Goal: Task Accomplishment & Management: Manage account settings

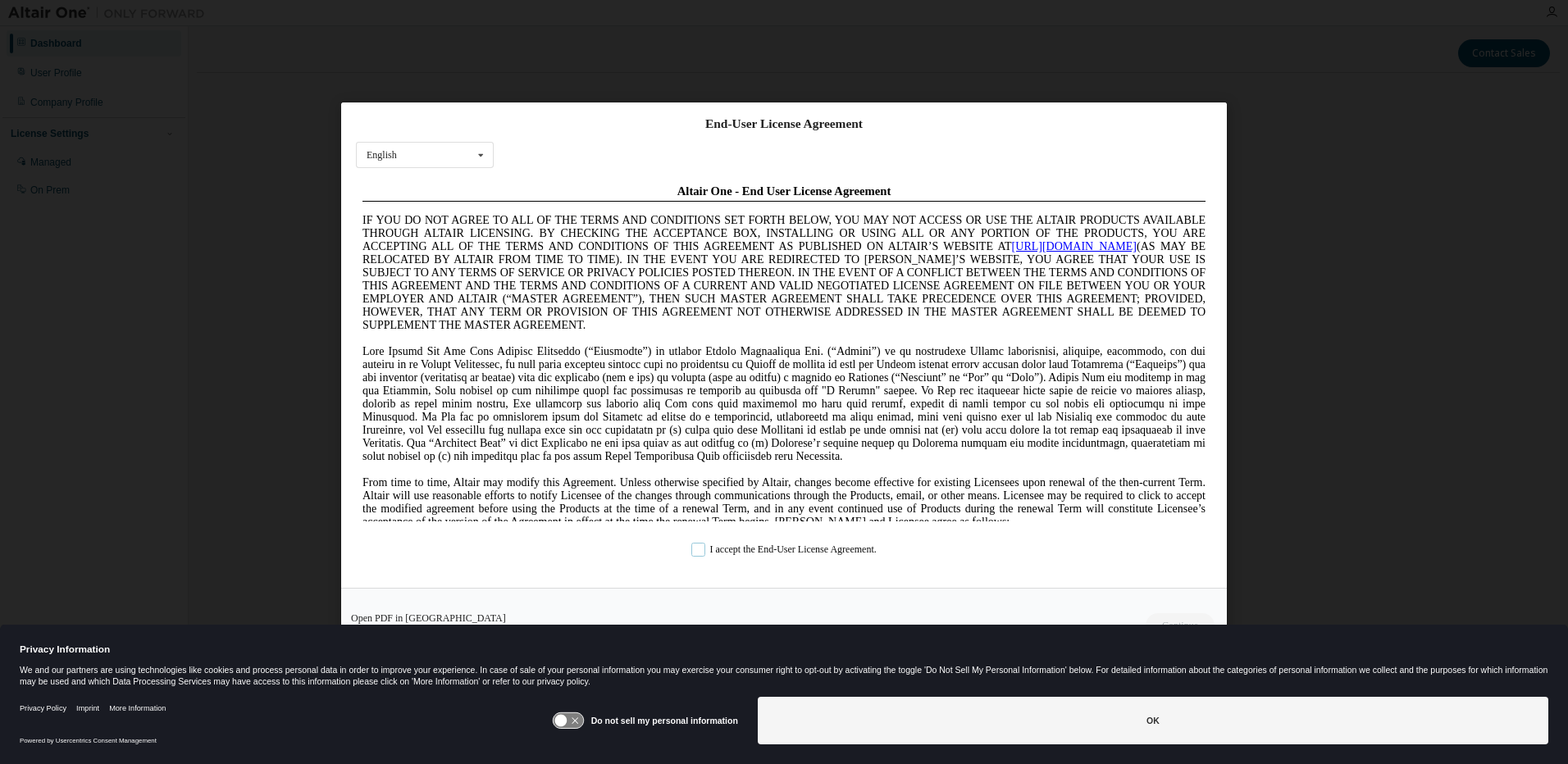
click at [705, 554] on label "I accept the End-User License Agreement." at bounding box center [784, 548] width 186 height 14
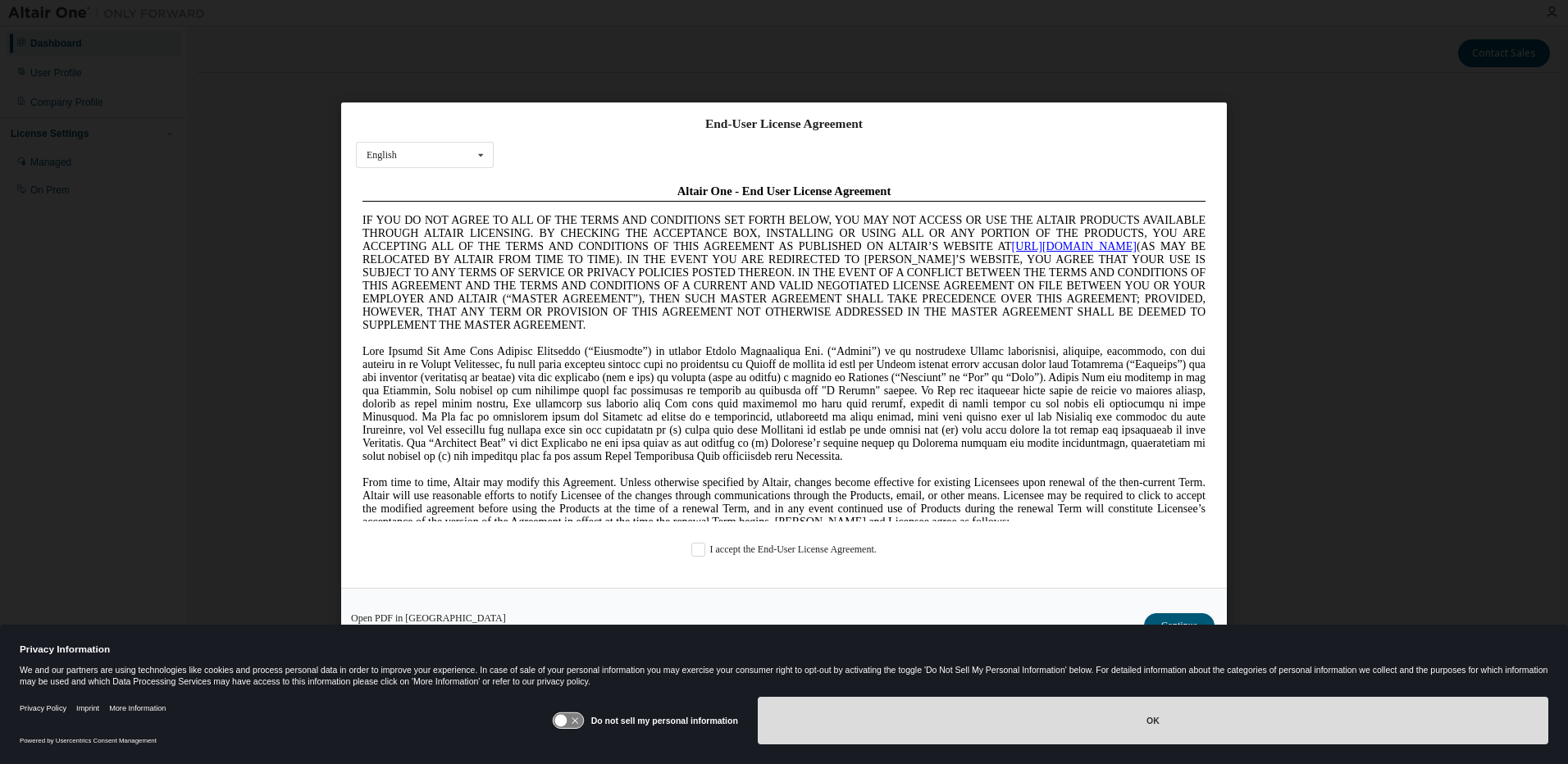
click at [1130, 729] on button "OK" at bounding box center [1153, 721] width 790 height 48
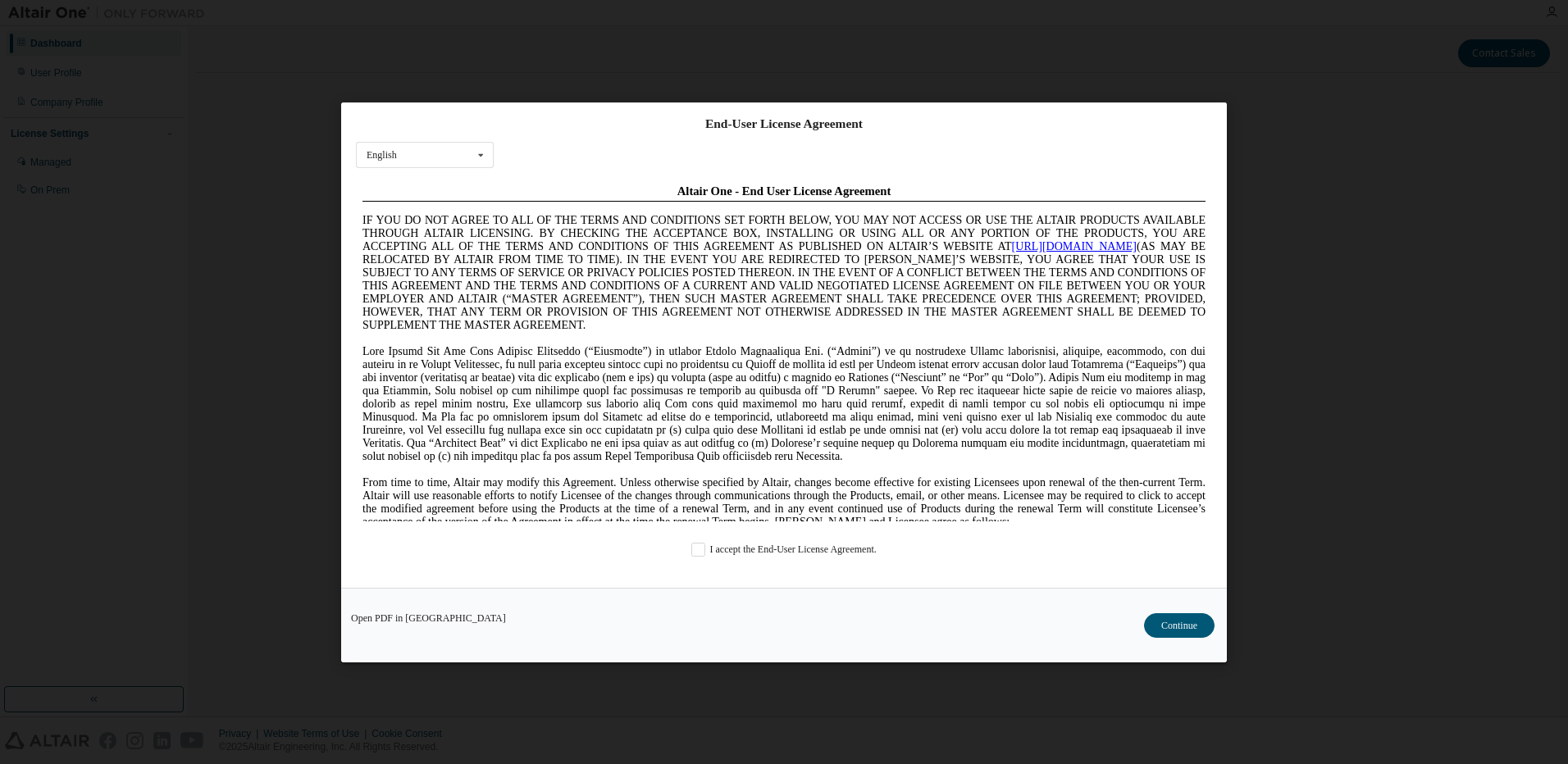
click at [950, 569] on div "End-User License Agreement English English Chinese French German Japanese Korea…" at bounding box center [784, 345] width 886 height 486
click at [1196, 621] on button "Continue" at bounding box center [1178, 625] width 70 height 25
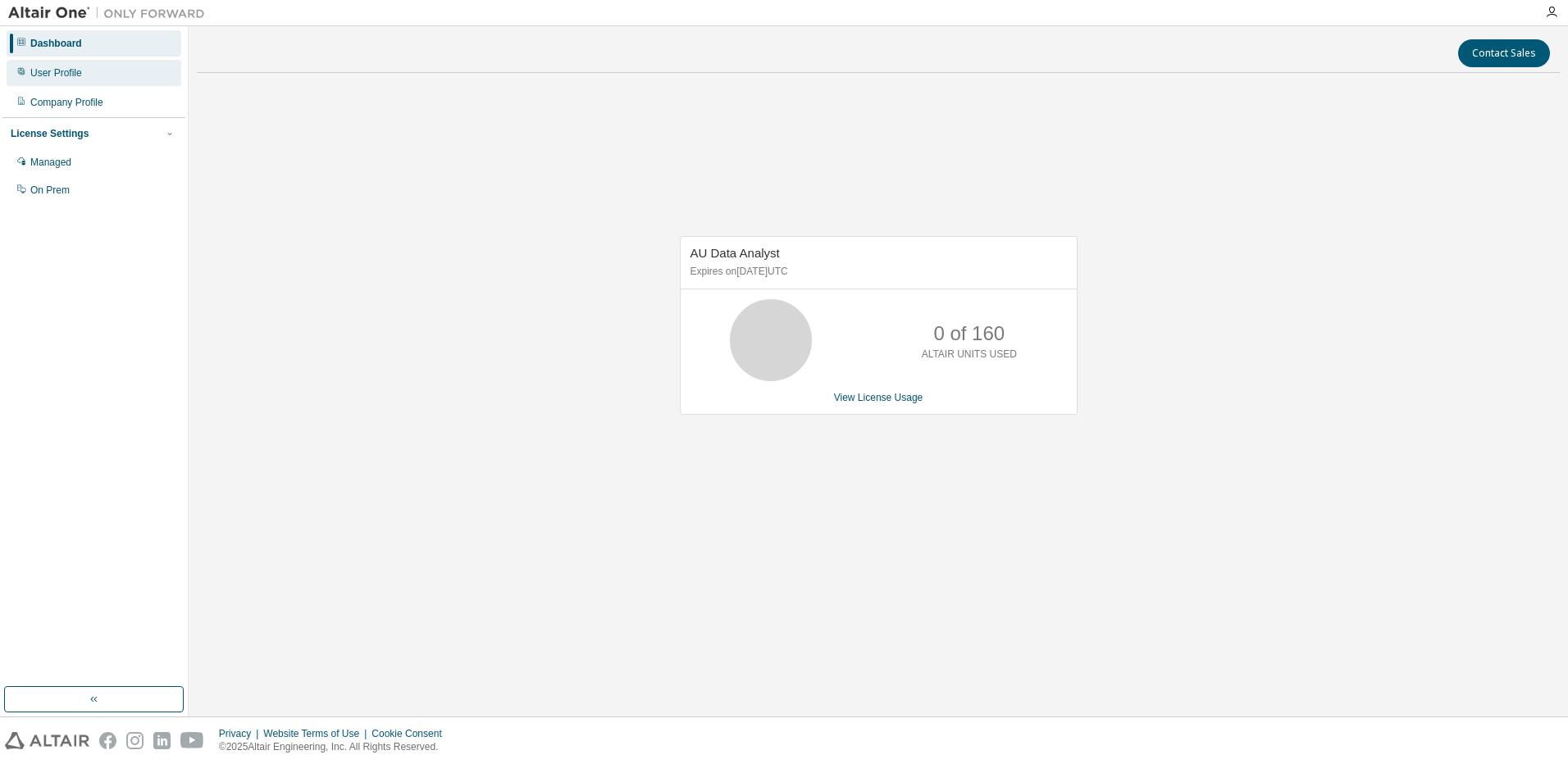
click at [68, 67] on div "User Profile" at bounding box center [56, 73] width 51 height 13
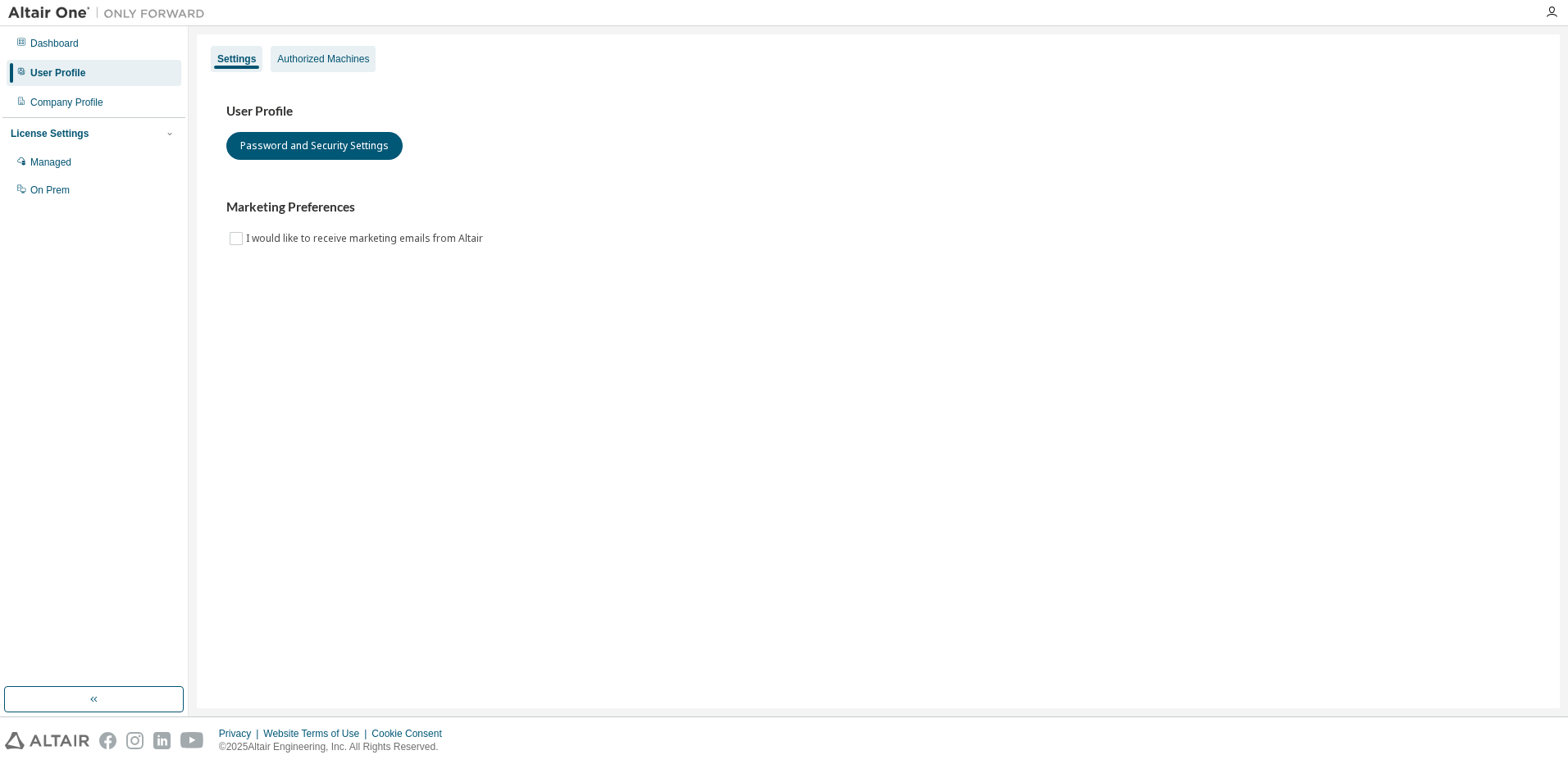
click at [314, 59] on div "Authorized Machines" at bounding box center [323, 59] width 91 height 13
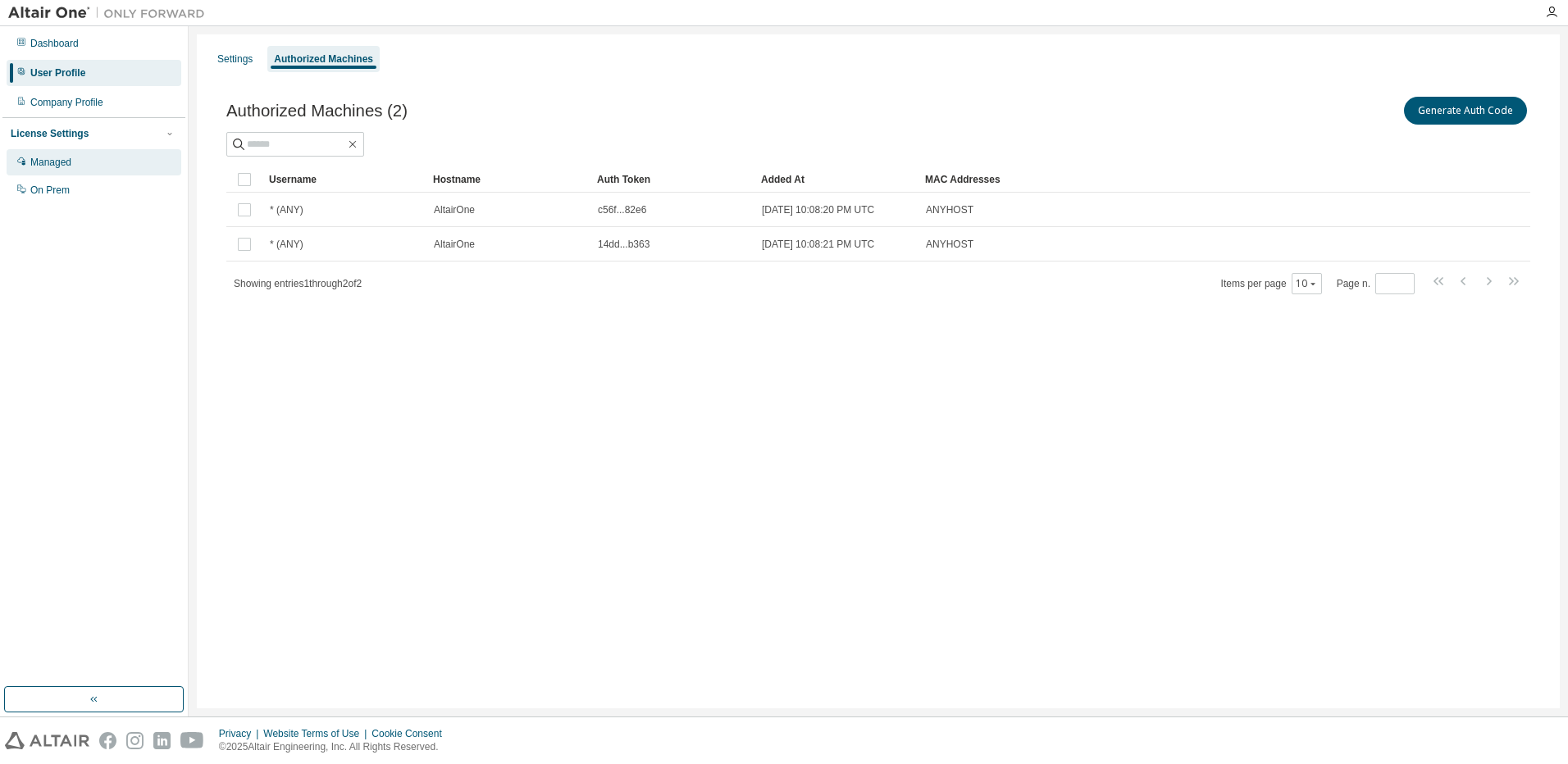
click at [69, 168] on div "Managed" at bounding box center [50, 162] width 41 height 13
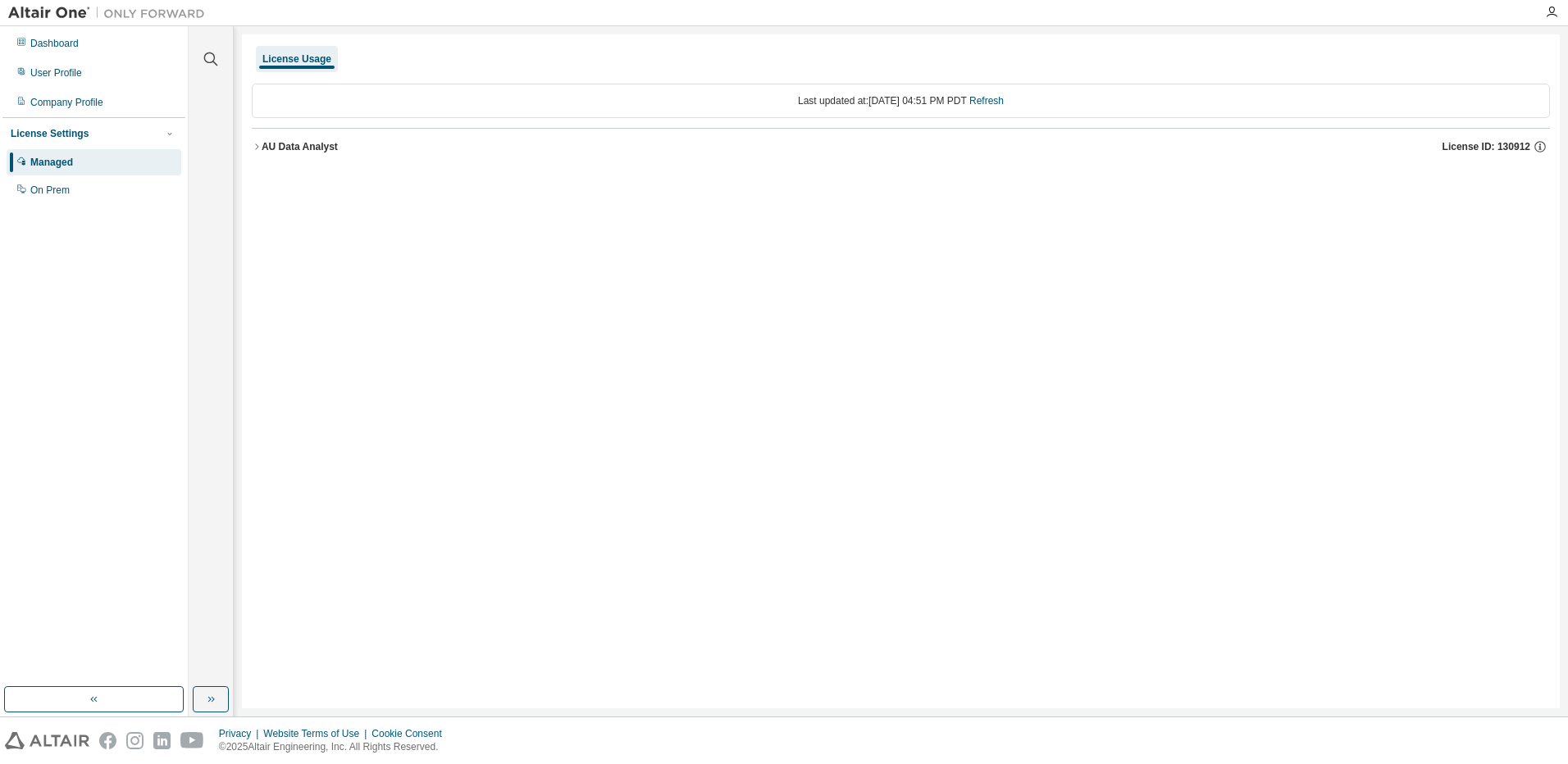
click at [257, 146] on icon "button" at bounding box center [256, 146] width 10 height 10
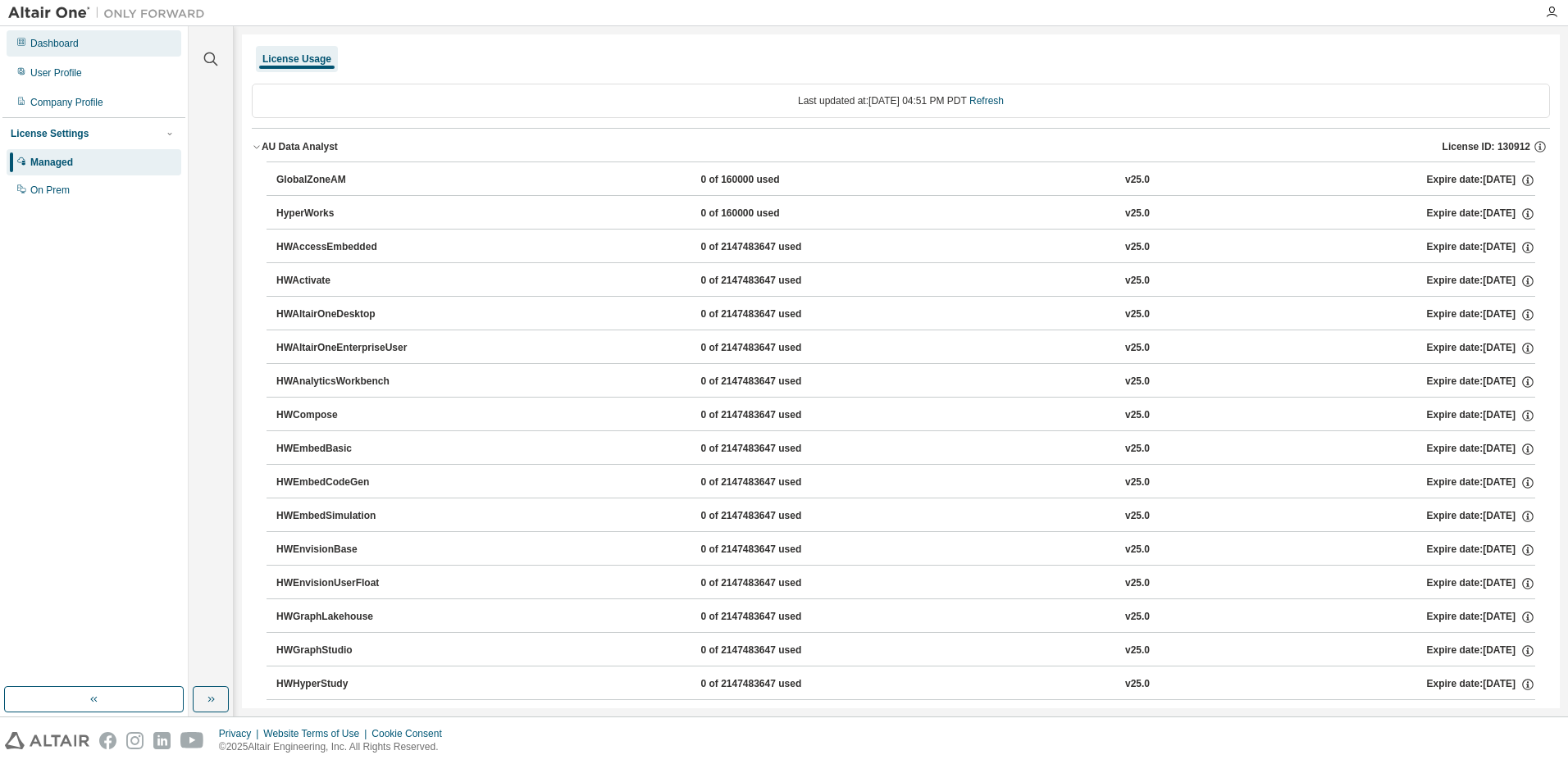
click at [78, 51] on div "Dashboard" at bounding box center [93, 43] width 175 height 27
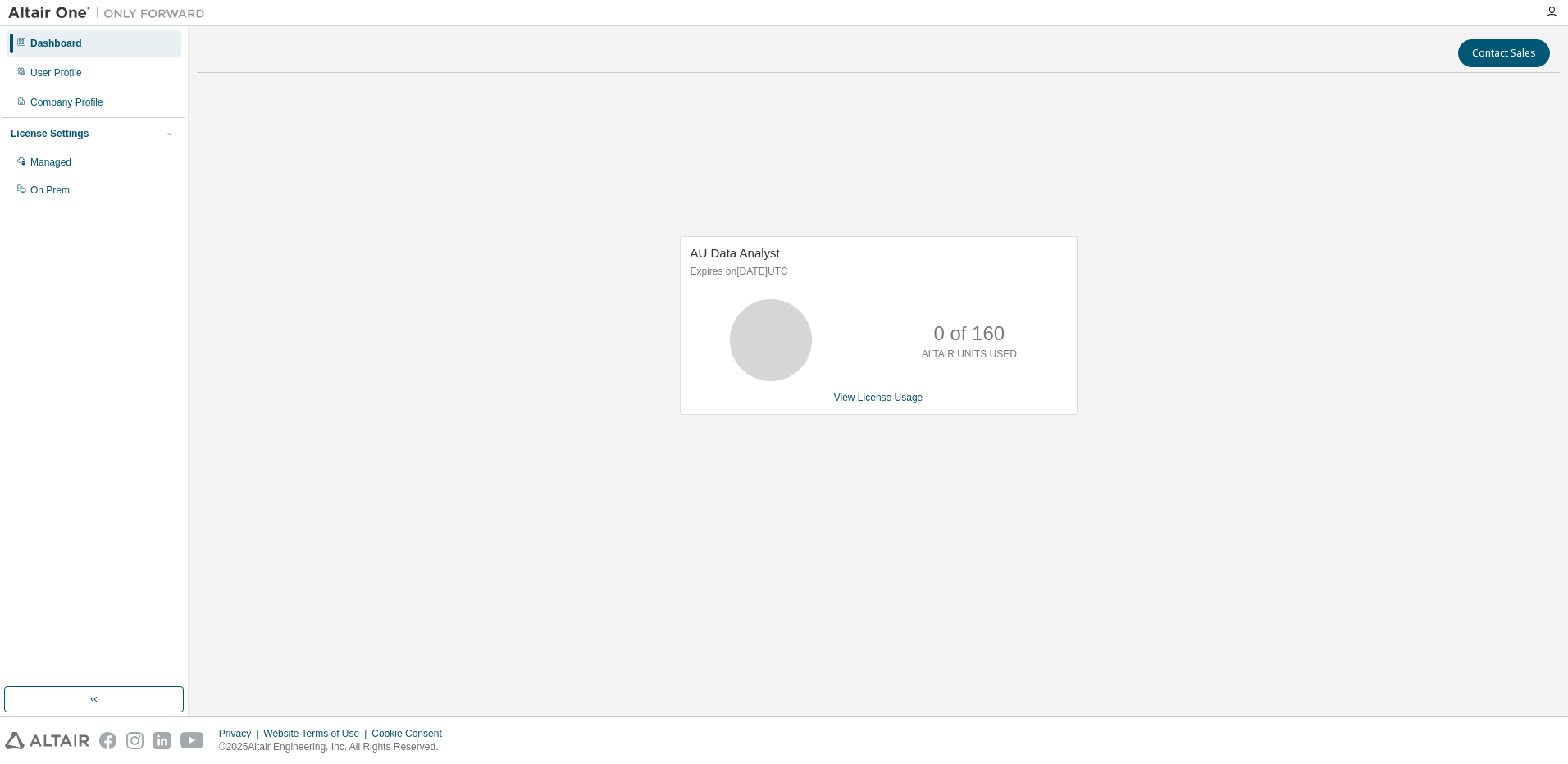
click at [112, 86] on div "Dashboard User Profile Company Profile License Settings Managed On Prem" at bounding box center [94, 116] width 183 height 177
click at [74, 77] on div "User Profile" at bounding box center [56, 73] width 51 height 13
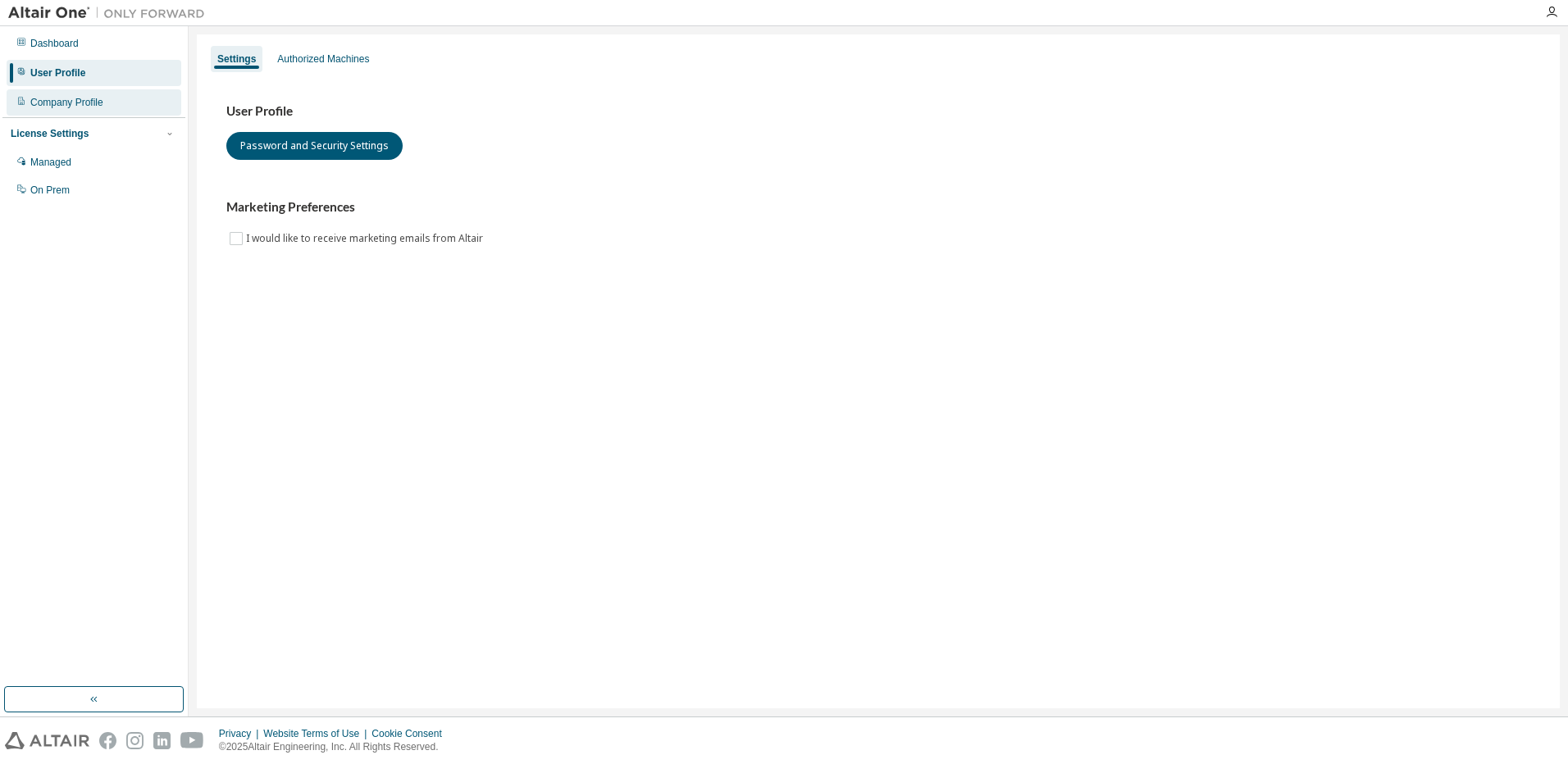
click at [42, 109] on div "Company Profile" at bounding box center [93, 102] width 175 height 27
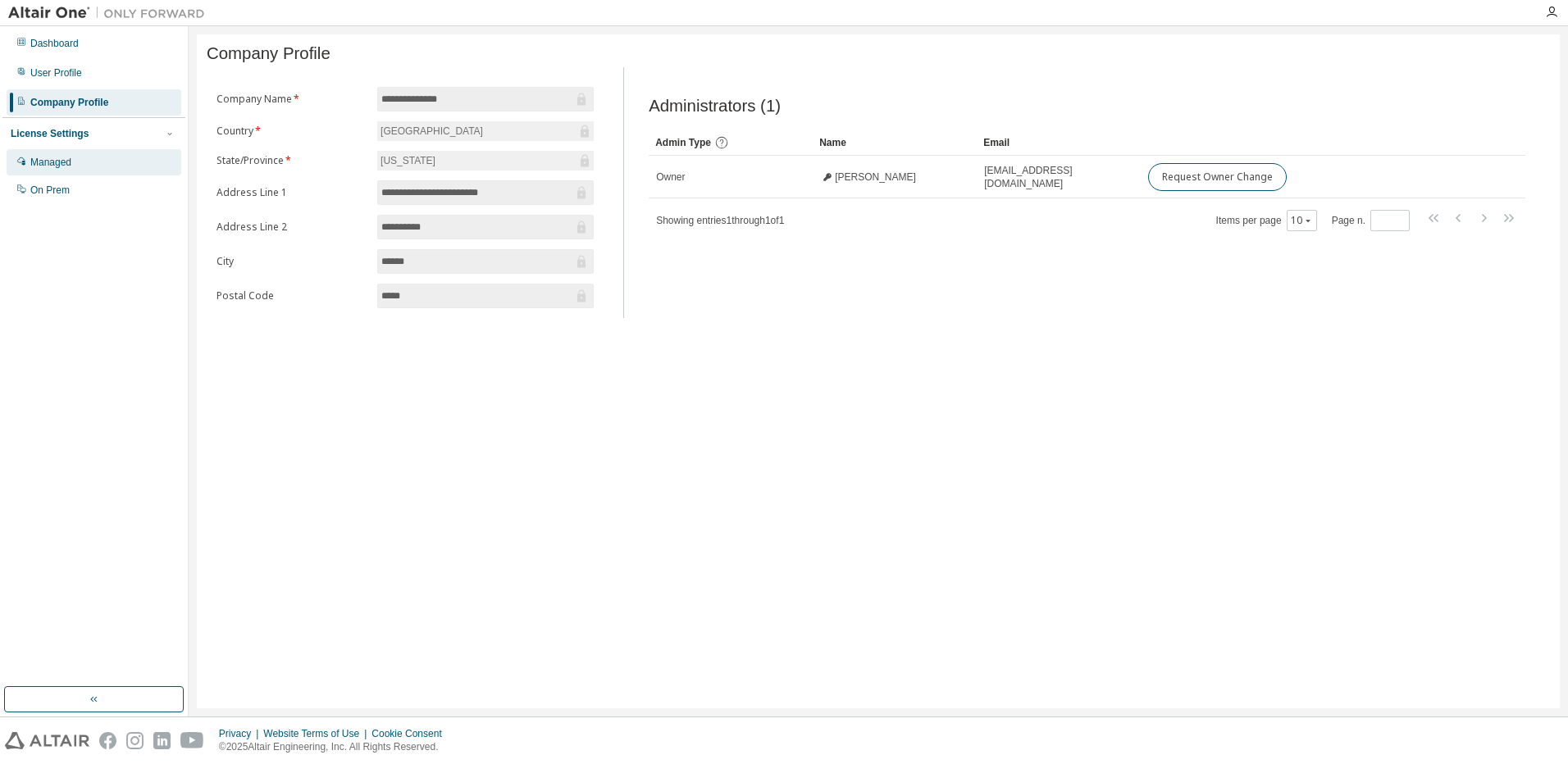
click at [62, 168] on div "Managed" at bounding box center [50, 162] width 41 height 13
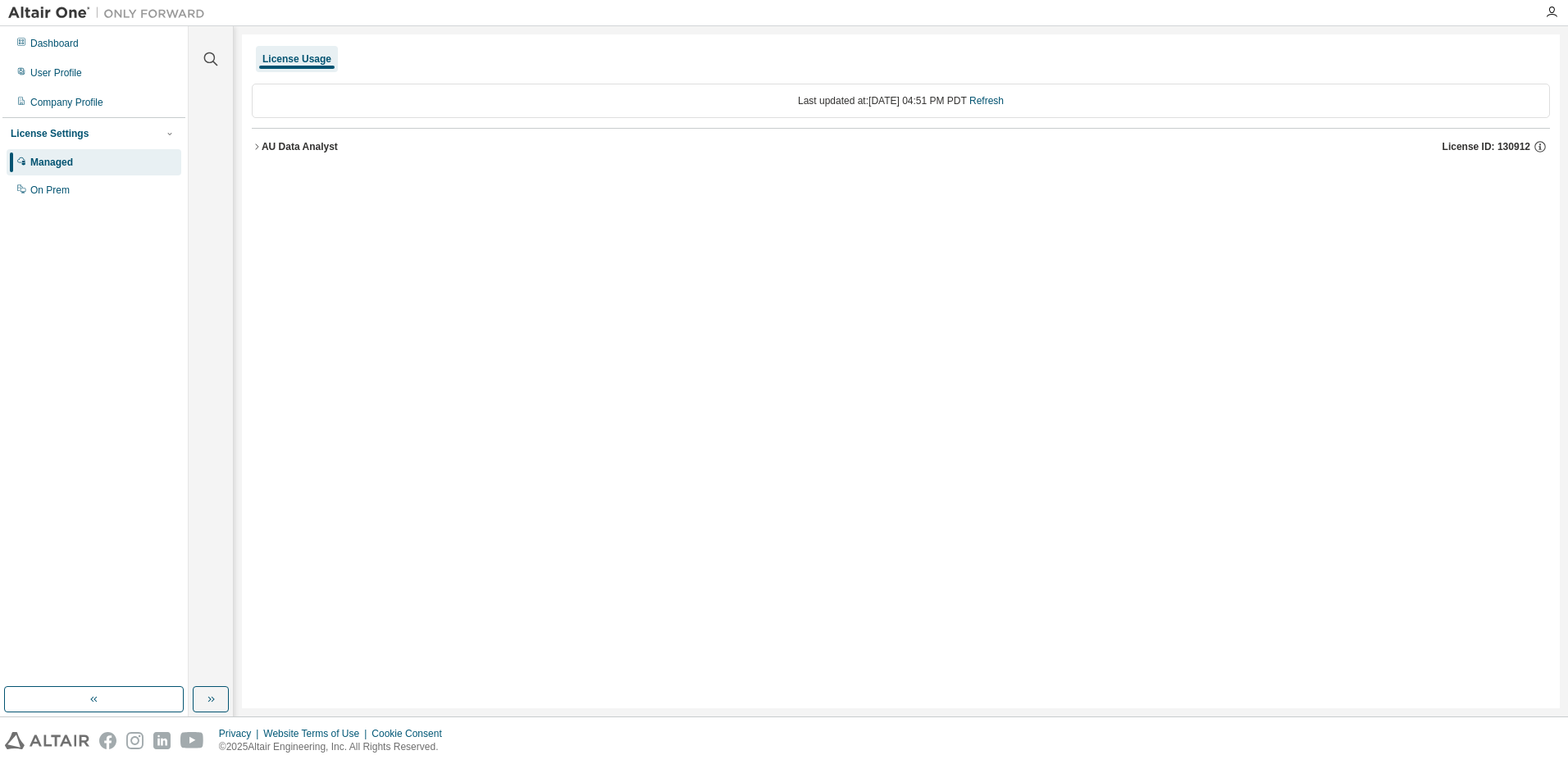
click at [260, 146] on icon "button" at bounding box center [256, 146] width 10 height 10
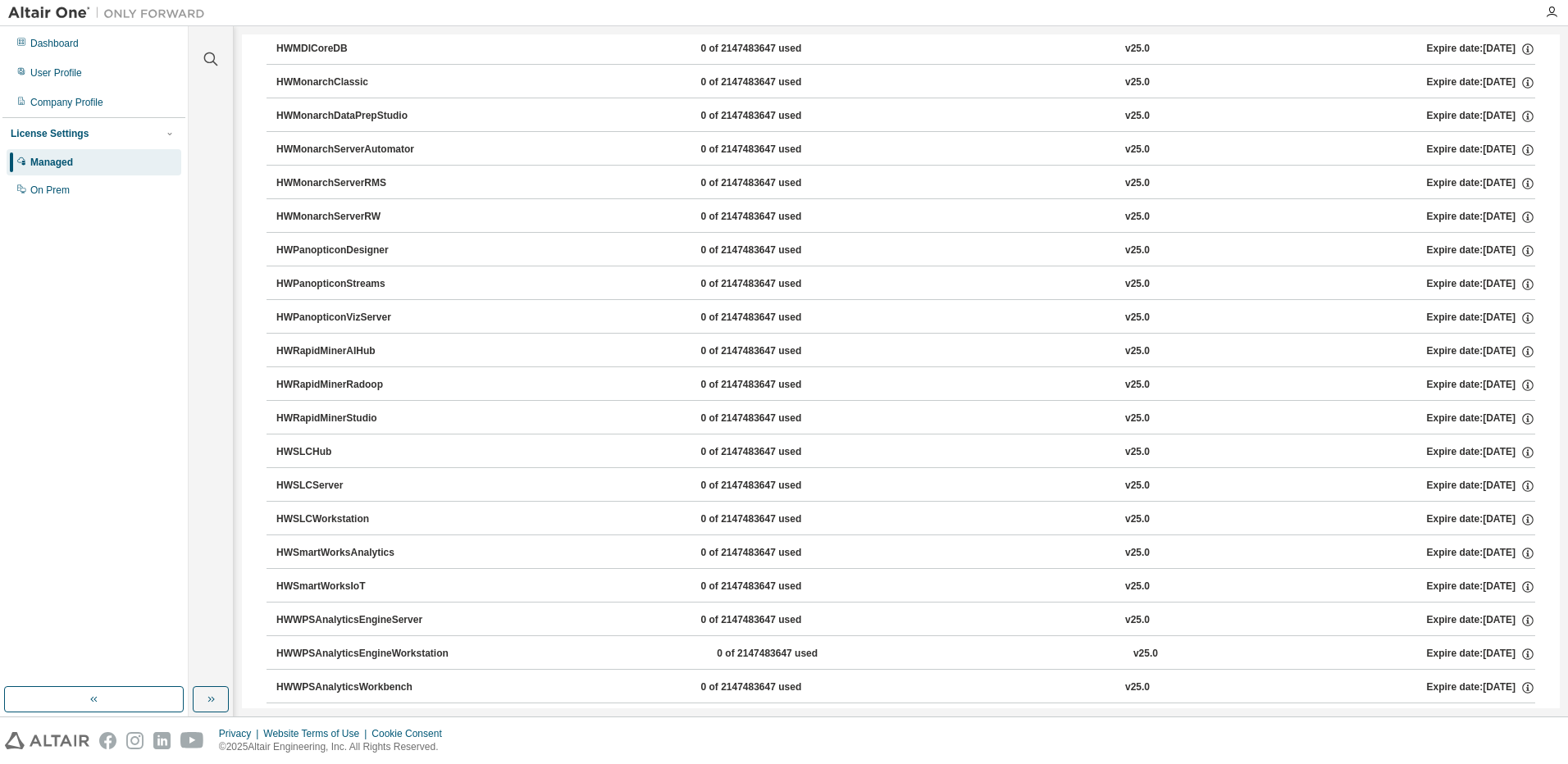
scroll to position [880, 0]
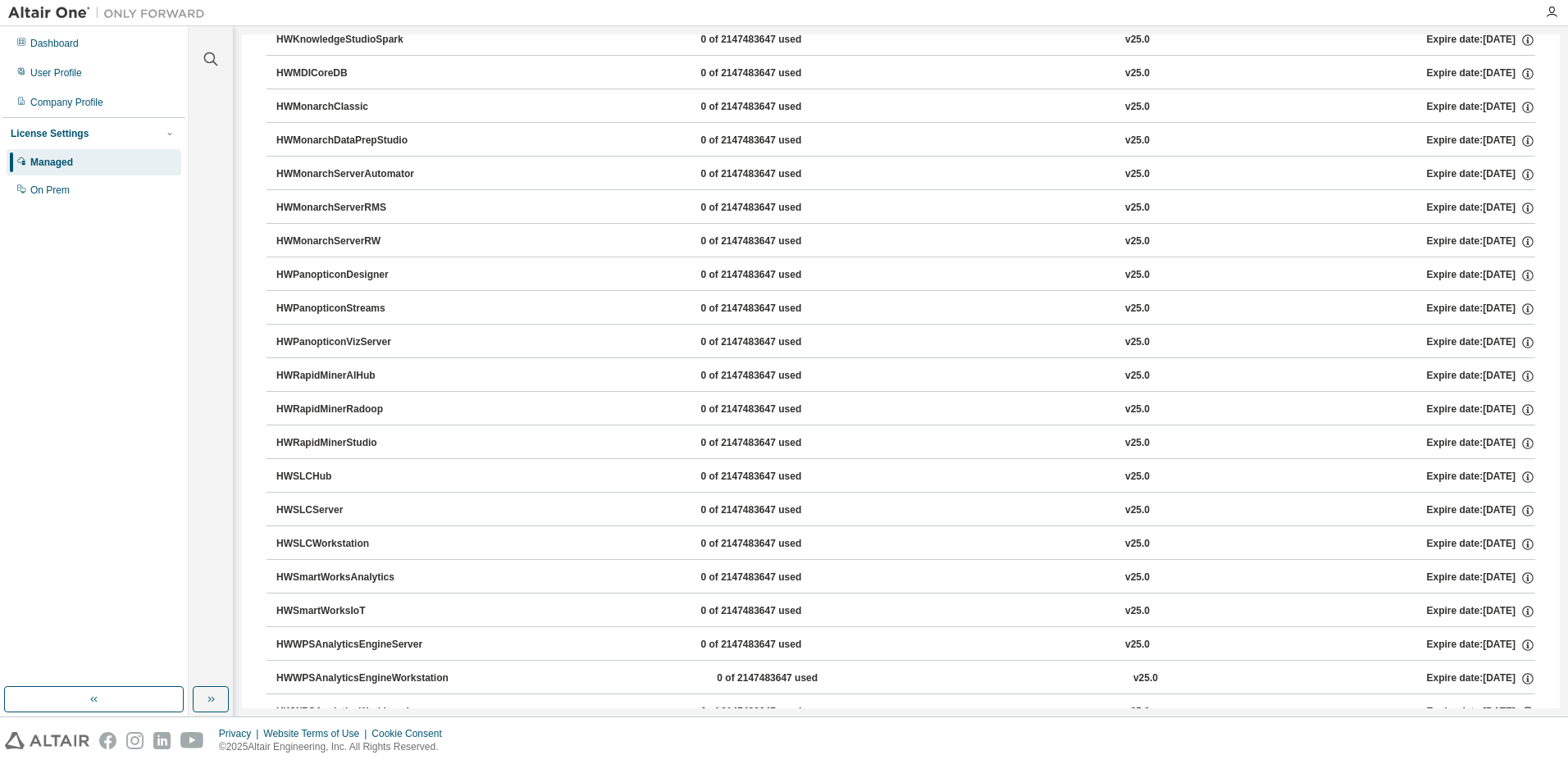
click at [373, 144] on div "HWMonarchDataPrepStudio" at bounding box center [349, 141] width 147 height 15
click at [1521, 141] on icon "button" at bounding box center [1528, 141] width 15 height 15
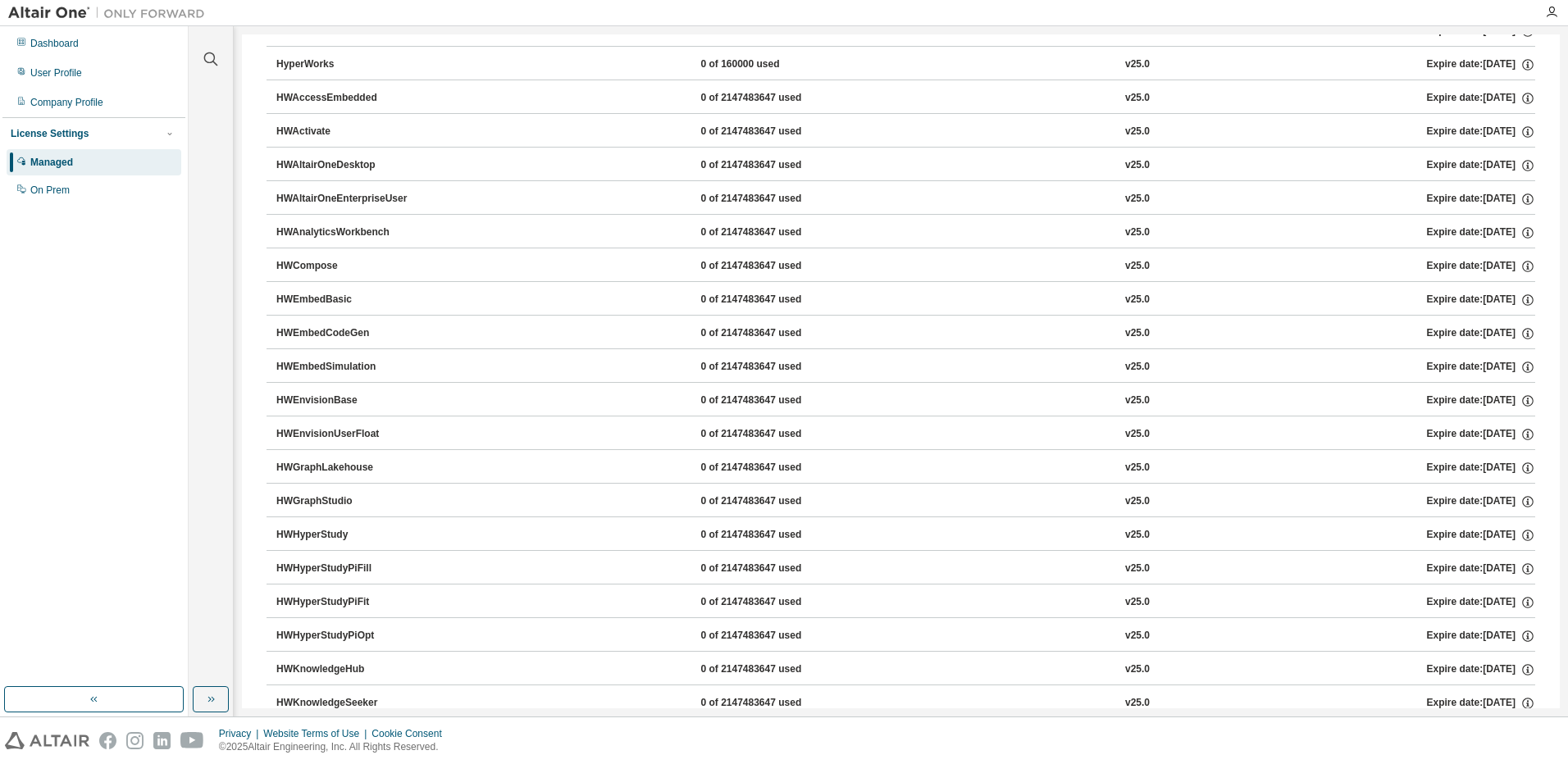
scroll to position [0, 0]
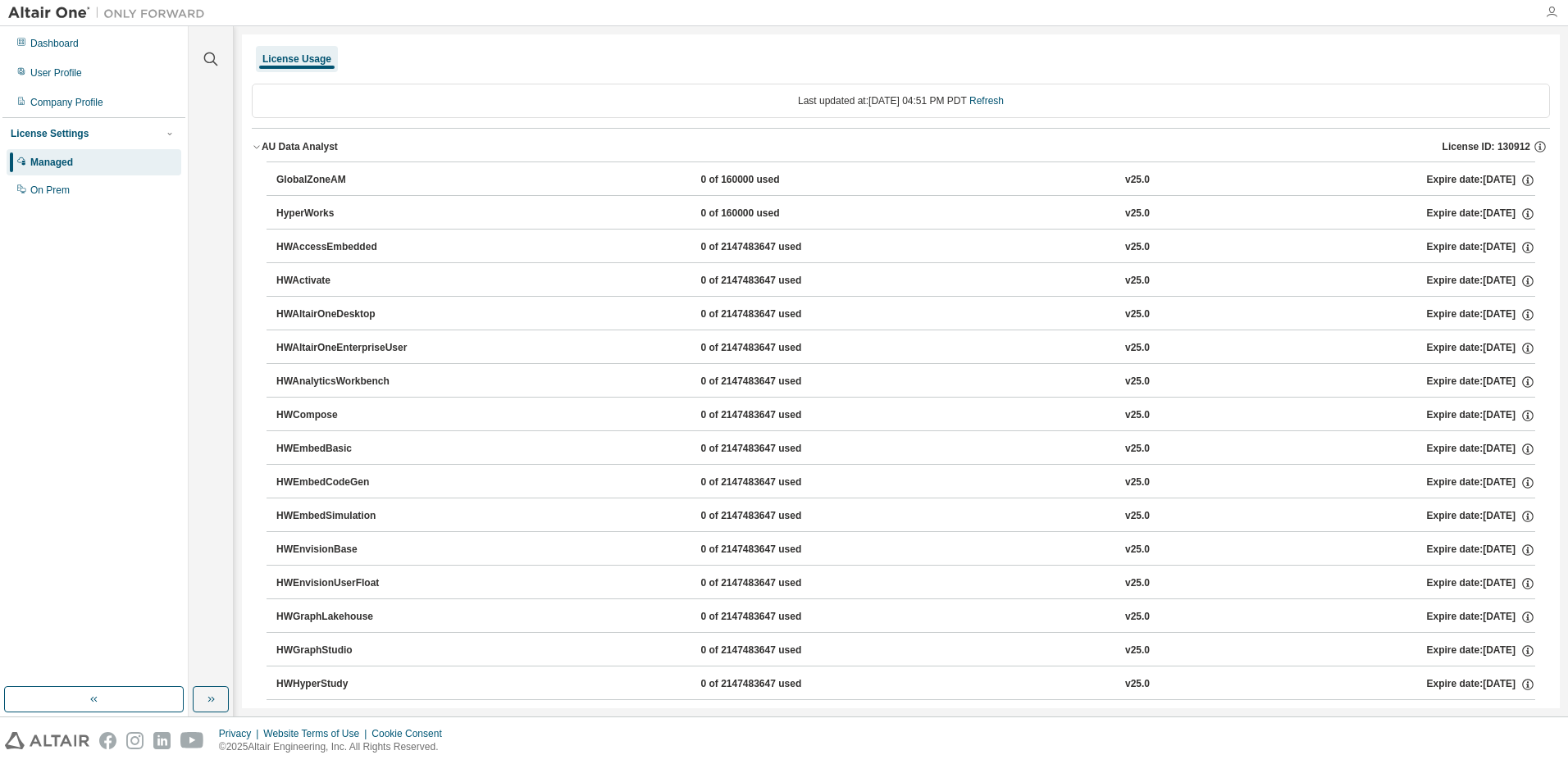
click at [1557, 16] on icon "button" at bounding box center [1552, 12] width 13 height 13
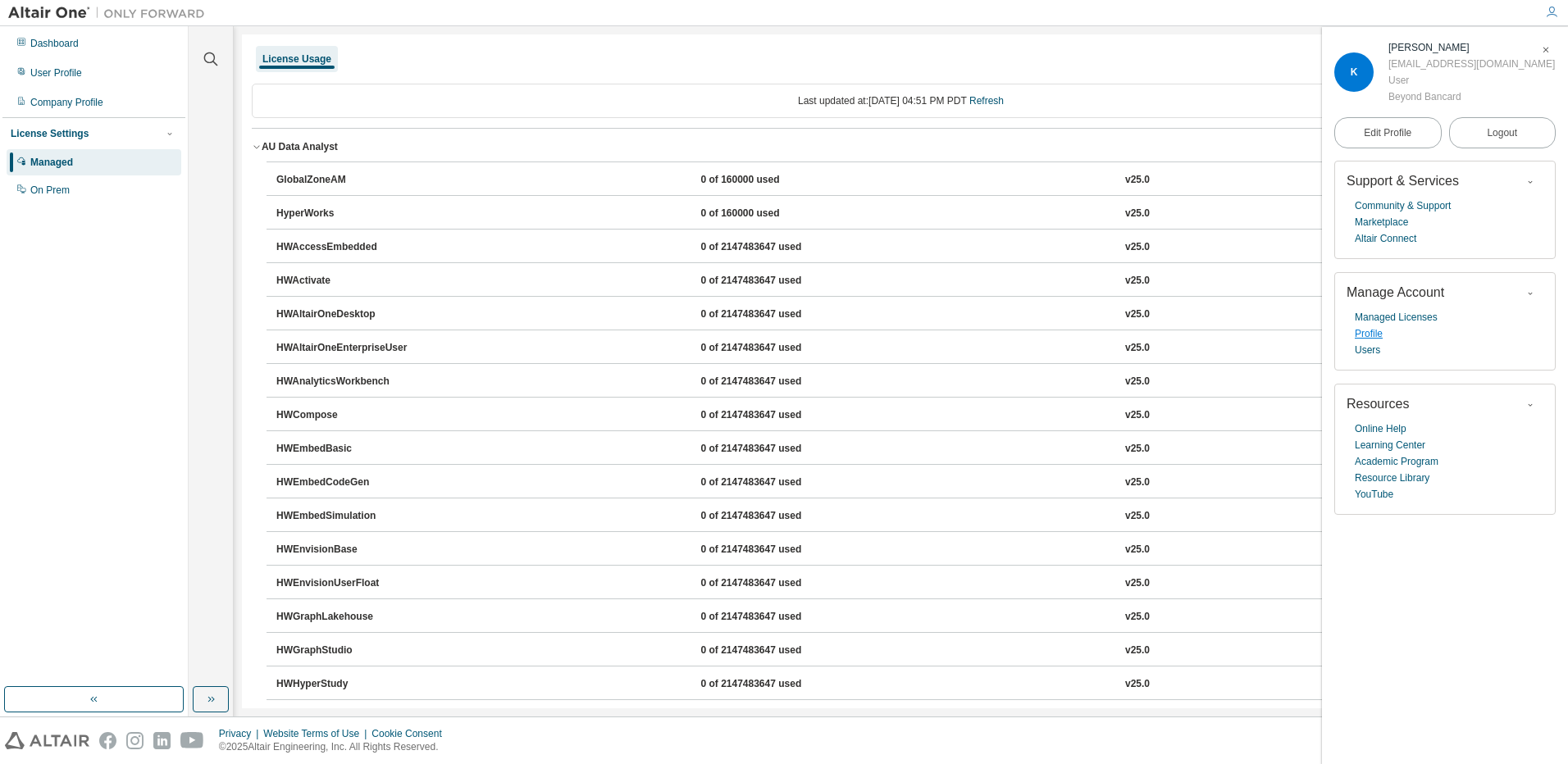
click at [1368, 332] on link "Profile" at bounding box center [1369, 334] width 27 height 16
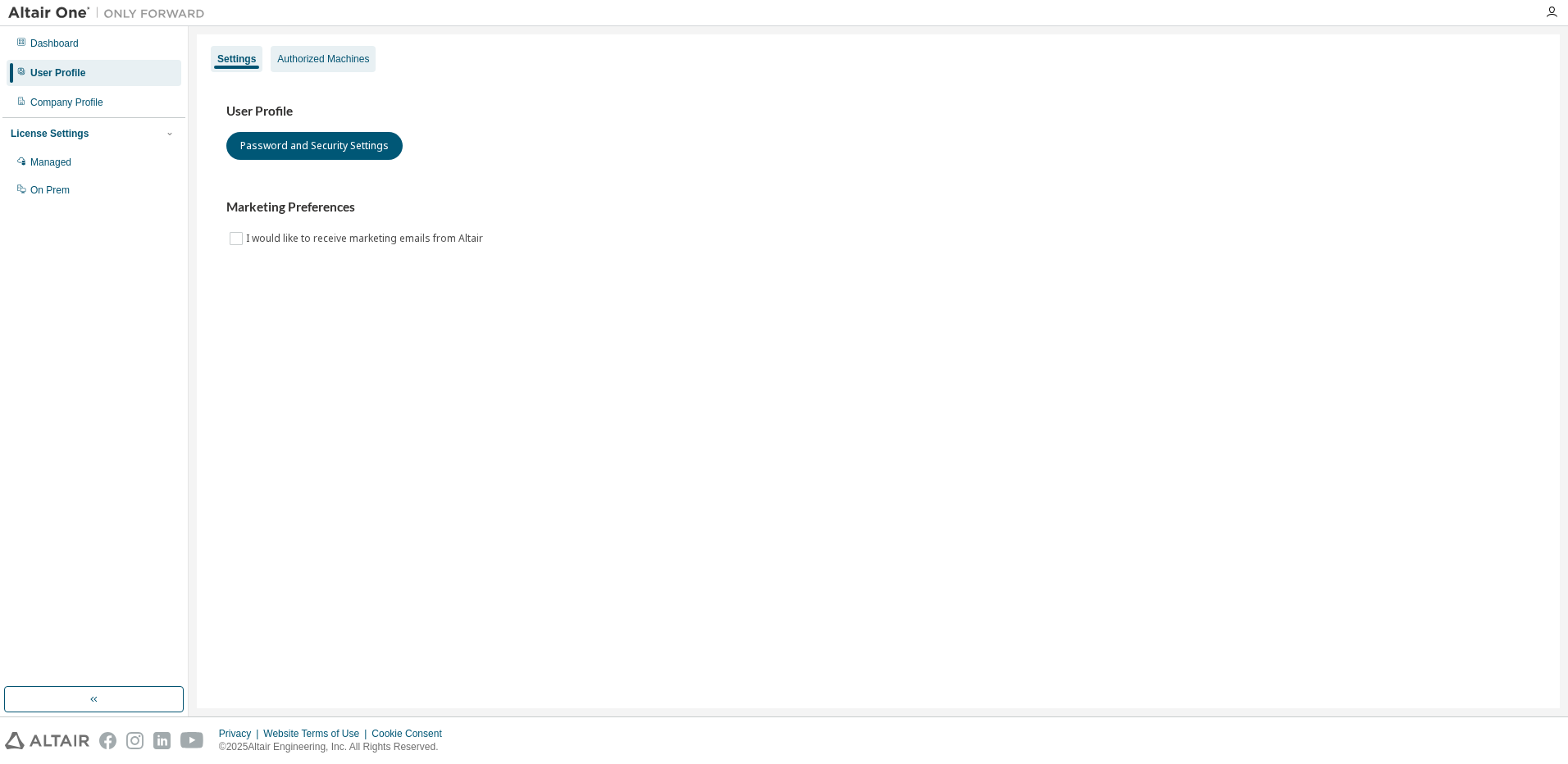
click at [317, 59] on div "Authorized Machines" at bounding box center [323, 59] width 91 height 13
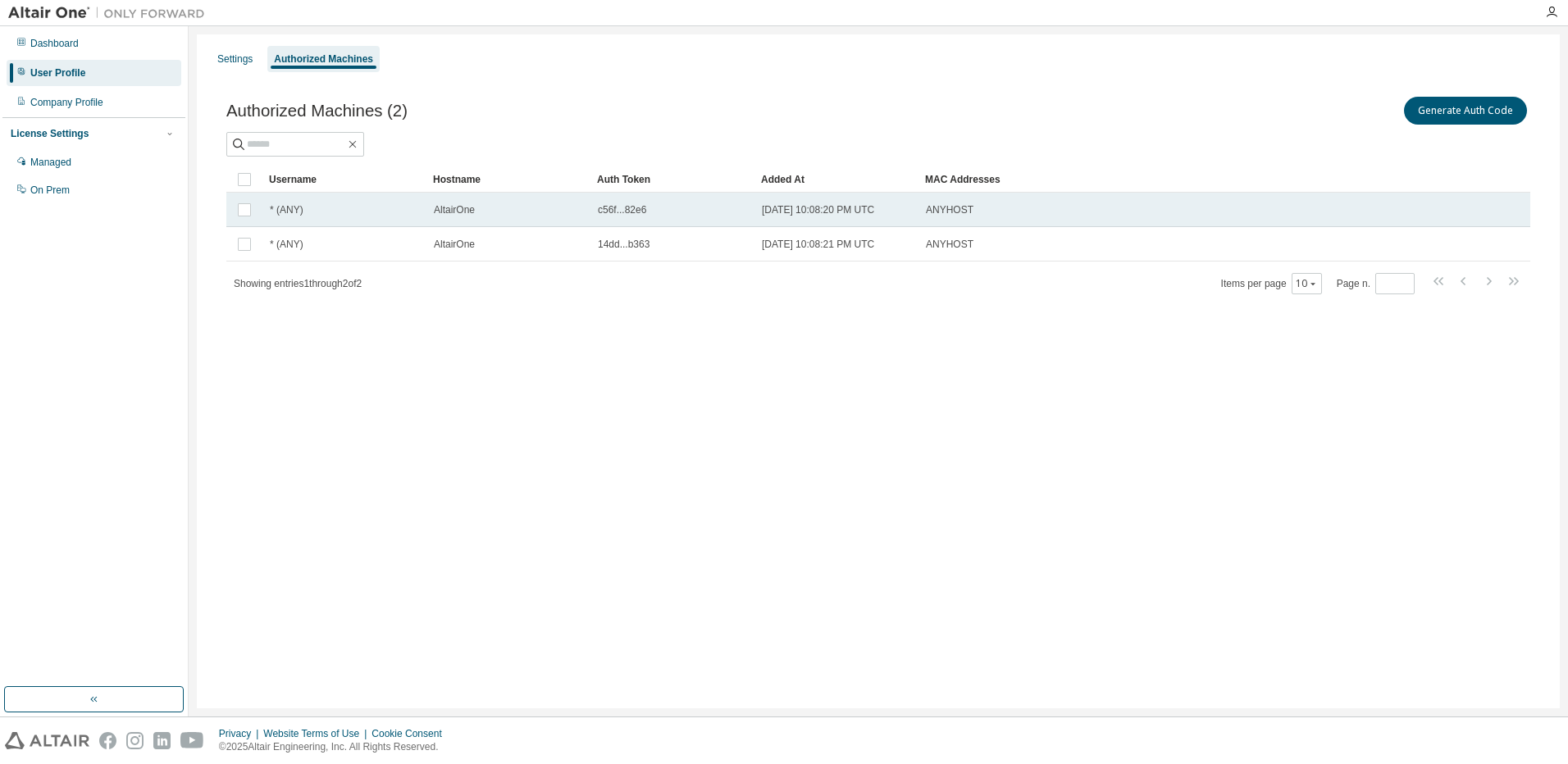
click at [850, 209] on span "[DATE] 10:08:20 PM UTC" at bounding box center [818, 210] width 113 height 13
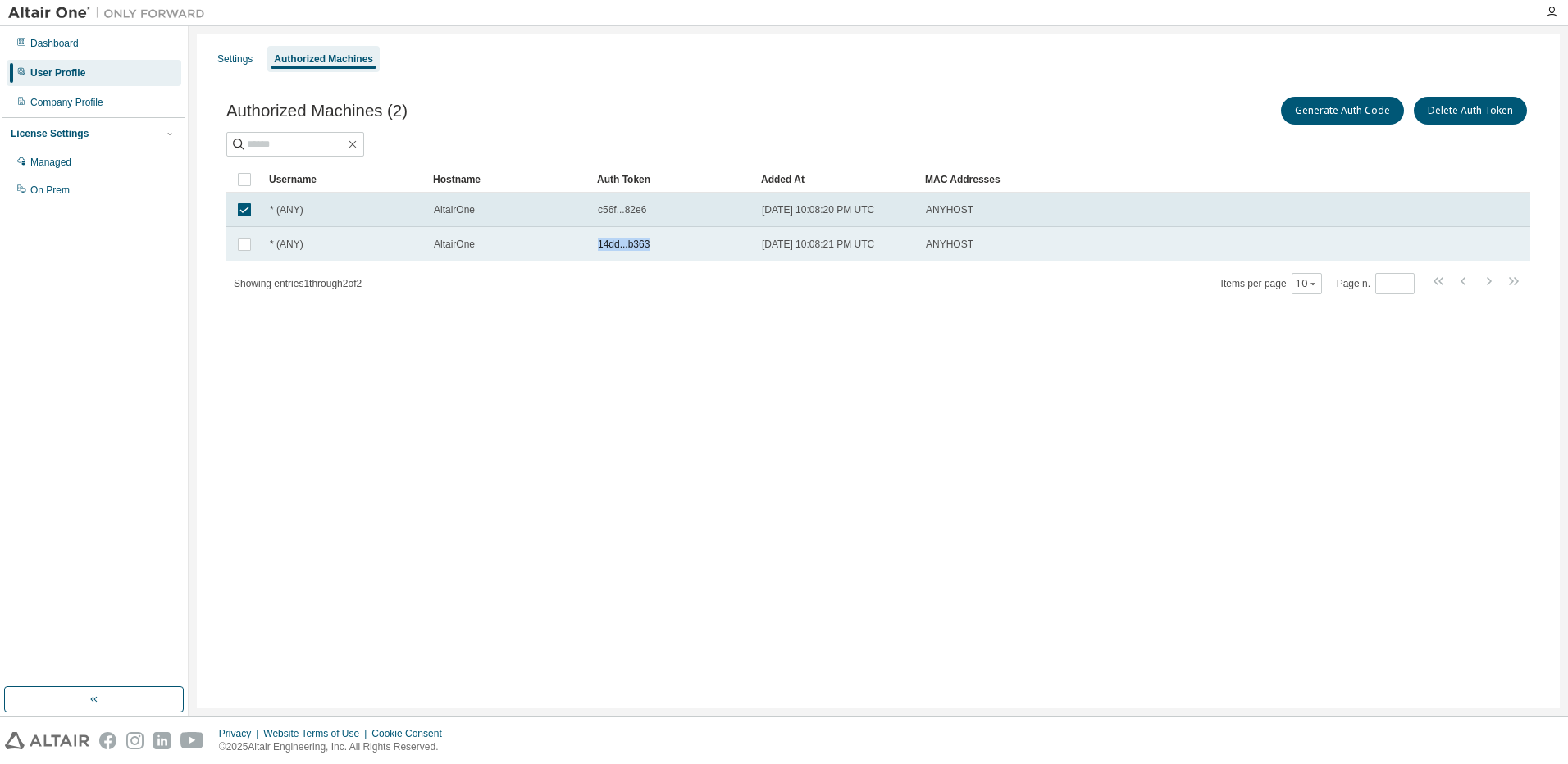
drag, startPoint x: 652, startPoint y: 242, endPoint x: 598, endPoint y: 246, distance: 54.1
click at [598, 246] on div "14dd...b363" at bounding box center [671, 244] width 149 height 13
click at [611, 210] on span "c56f...82e6" at bounding box center [621, 210] width 48 height 13
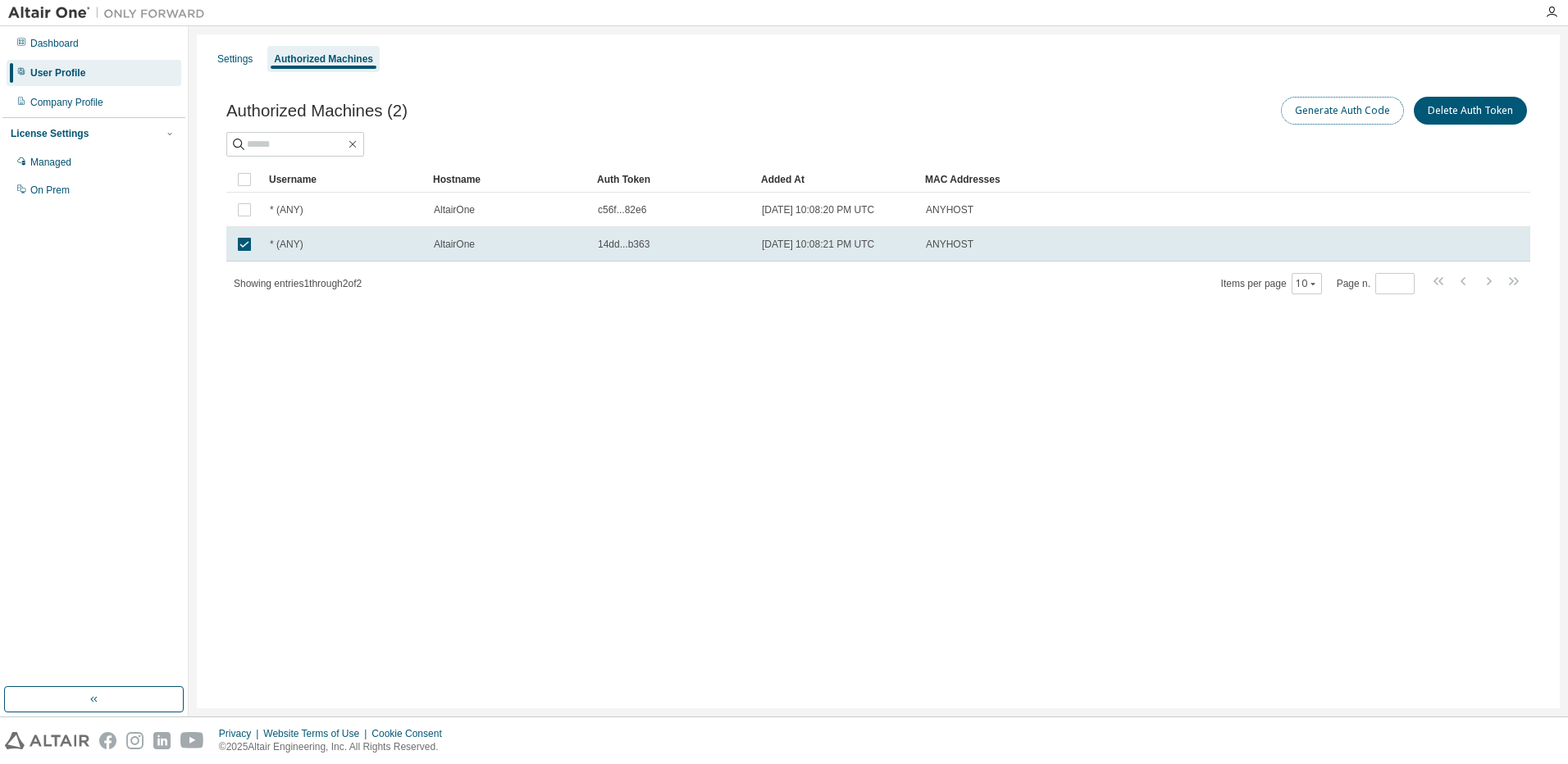
click at [1311, 111] on button "Generate Auth Code" at bounding box center [1342, 111] width 123 height 27
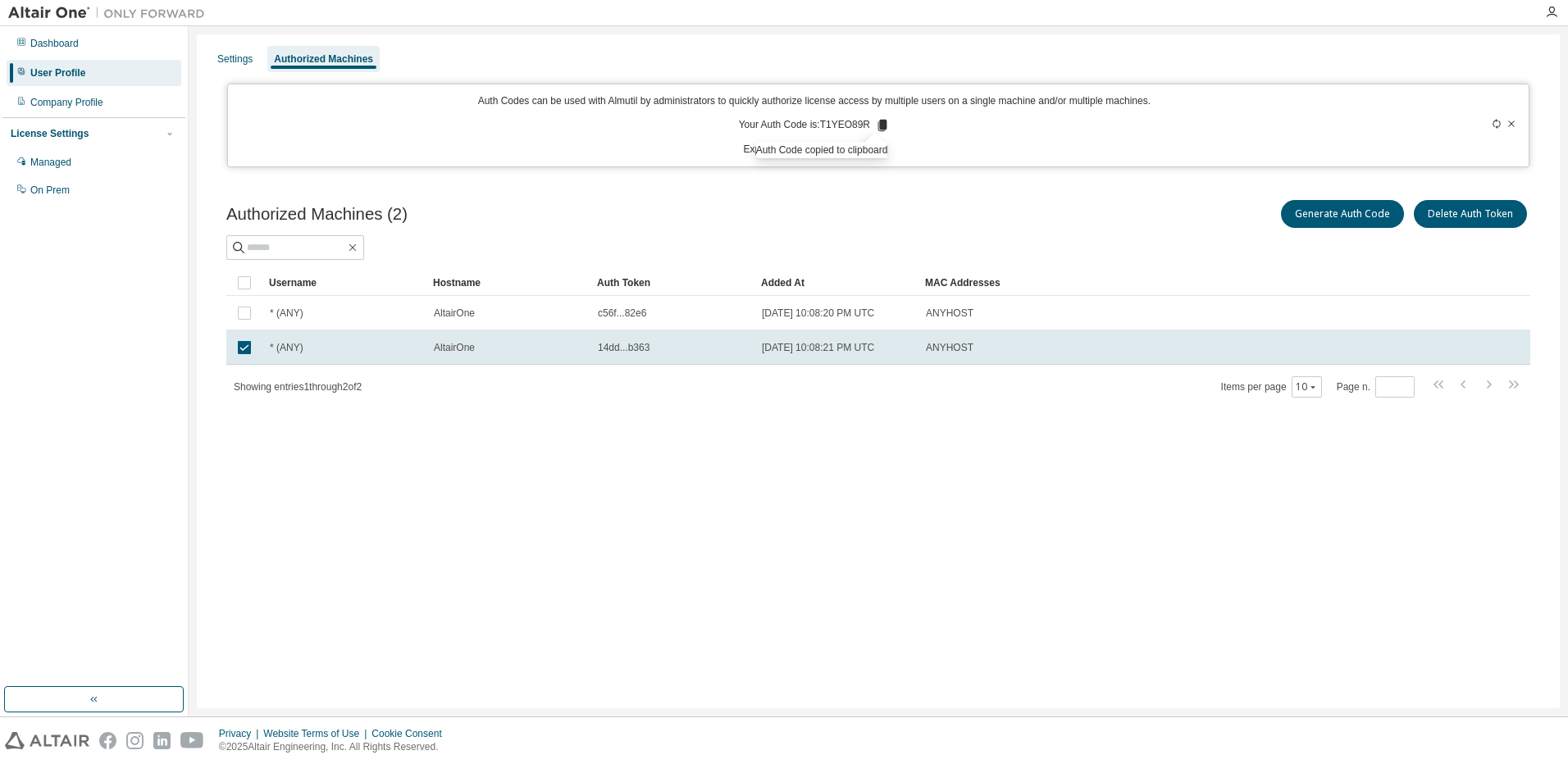
click at [937, 508] on div "Settings Authorized Machines Auth Codes can be used with Almutil by administrat…" at bounding box center [878, 371] width 1363 height 674
drag, startPoint x: 449, startPoint y: 584, endPoint x: 605, endPoint y: 597, distance: 156.5
click at [449, 584] on div "Settings Authorized Machines Auth Codes can be used with Almutil by administrat…" at bounding box center [878, 371] width 1363 height 674
click at [69, 50] on div "Dashboard" at bounding box center [93, 43] width 175 height 27
